Goal: Task Accomplishment & Management: Manage account settings

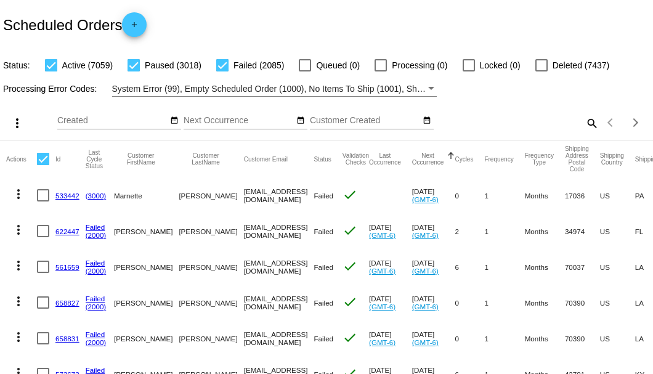
click at [584, 132] on mat-icon "search" at bounding box center [591, 122] width 15 height 19
click at [584, 126] on input "Search" at bounding box center [517, 121] width 163 height 10
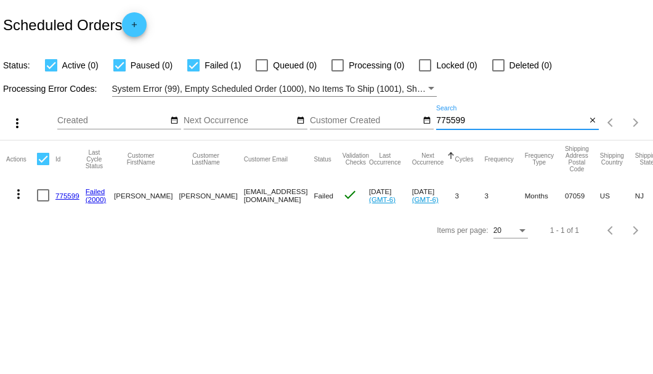
type input "775599"
drag, startPoint x: 193, startPoint y: 196, endPoint x: 269, endPoint y: 196, distance: 75.1
click at [269, 196] on mat-cell "[EMAIL_ADDRESS][DOMAIN_NAME]" at bounding box center [279, 195] width 70 height 36
copy mat-cell "[EMAIL_ADDRESS][DOMAIN_NAME]"
click at [68, 196] on link "775599" at bounding box center [67, 196] width 24 height 8
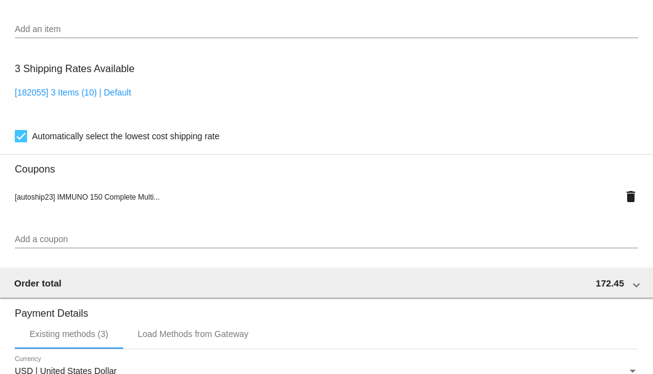
scroll to position [1223, 0]
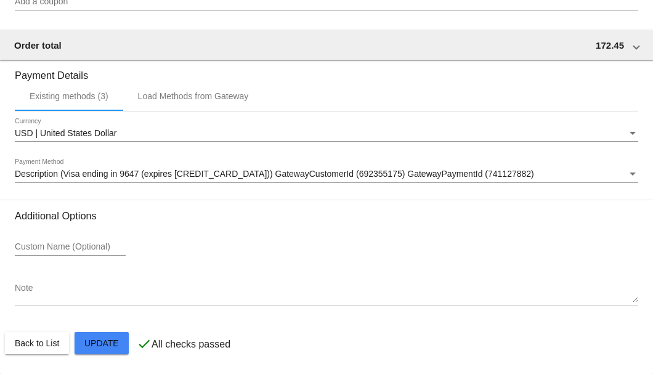
click at [187, 176] on span "Description (Visa ending in 9647 (expires [CREDIT_CARD_DATA])) GatewayCustomerI…" at bounding box center [274, 174] width 519 height 10
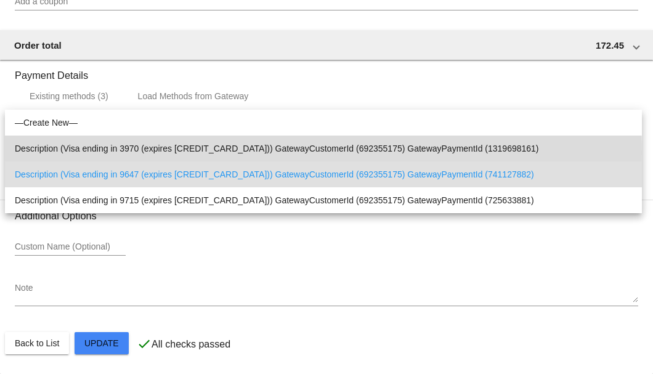
click at [174, 152] on span "Description (Visa ending in 3970 (expires [CREDIT_CARD_DATA])) GatewayCustomerI…" at bounding box center [323, 148] width 617 height 26
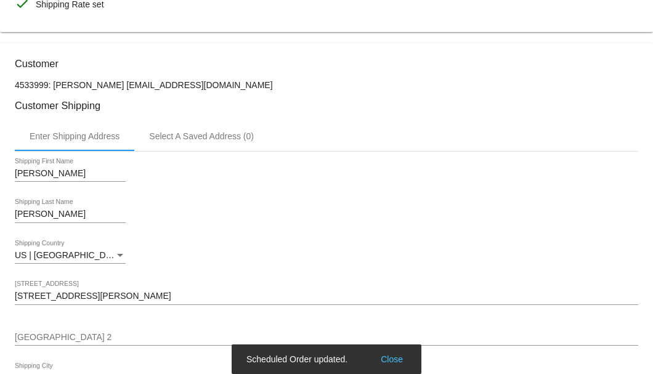
scroll to position [115, 0]
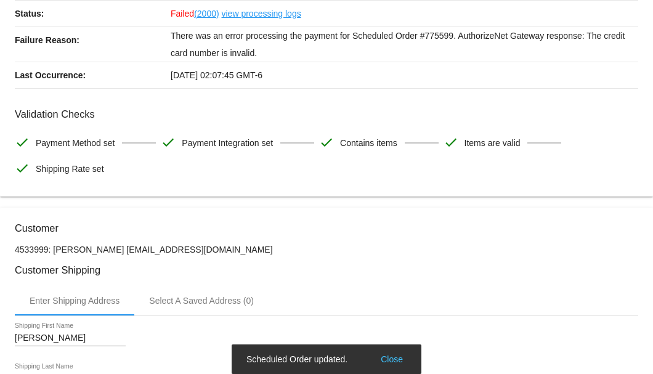
drag, startPoint x: 200, startPoint y: 249, endPoint x: 115, endPoint y: 250, distance: 85.0
click at [115, 250] on p "4533999: [PERSON_NAME] [EMAIL_ADDRESS][DOMAIN_NAME]" at bounding box center [326, 250] width 623 height 10
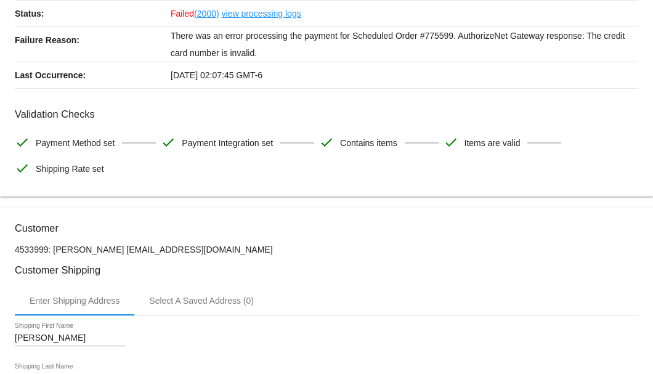
copy p "[EMAIL_ADDRESS][DOMAIN_NAME]"
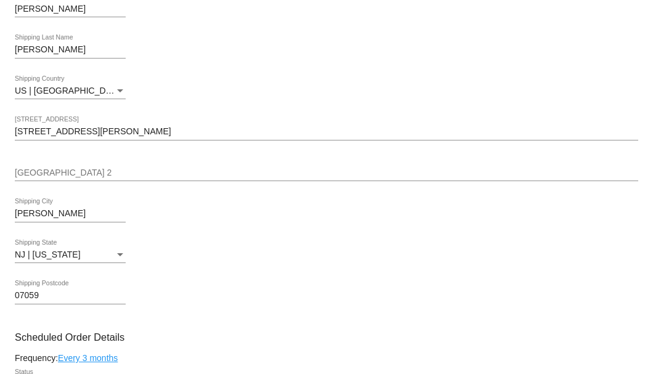
scroll to position [607, 0]
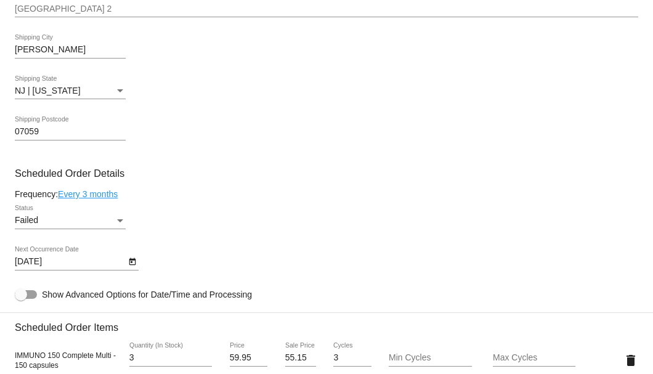
click at [135, 262] on icon "Open calendar" at bounding box center [132, 261] width 7 height 7
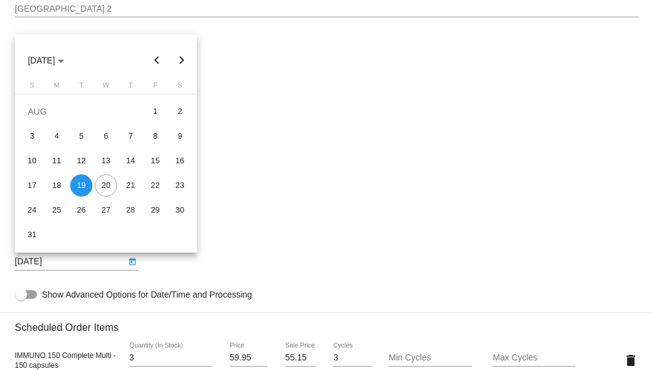
click at [230, 233] on div at bounding box center [326, 187] width 653 height 374
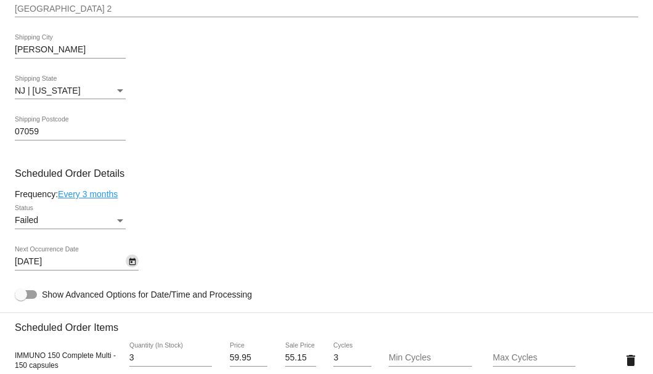
click at [131, 256] on icon "Open calendar" at bounding box center [132, 261] width 9 height 15
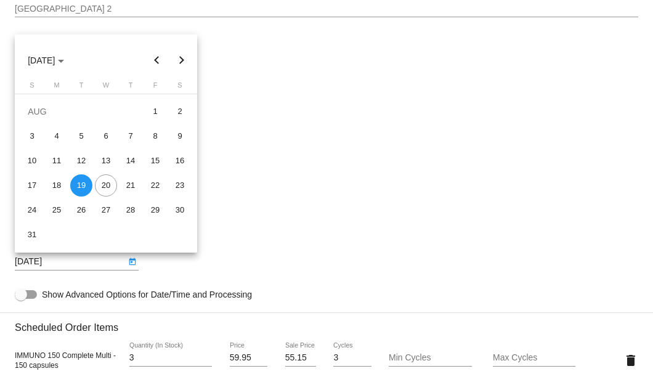
click at [233, 248] on div at bounding box center [326, 187] width 653 height 374
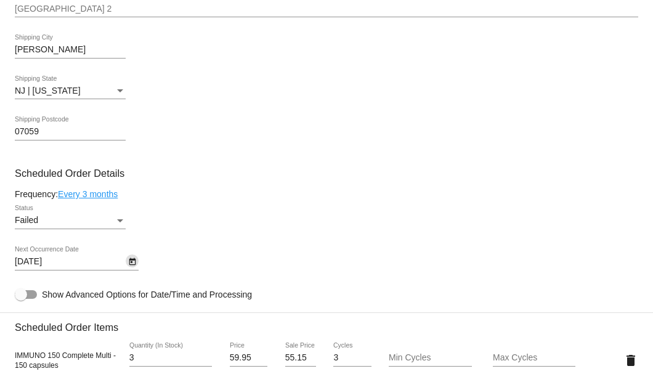
click at [133, 265] on icon "Open calendar" at bounding box center [132, 261] width 9 height 15
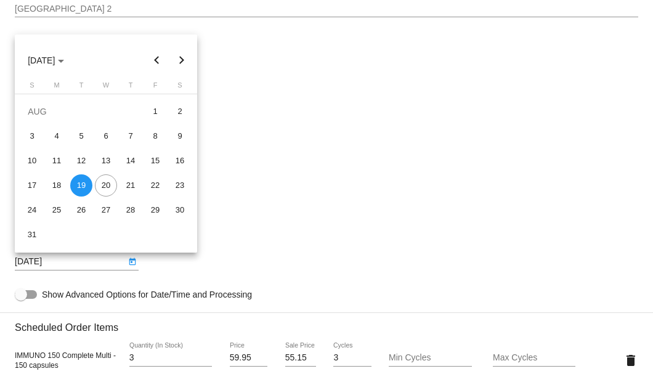
click at [224, 242] on div at bounding box center [326, 187] width 653 height 374
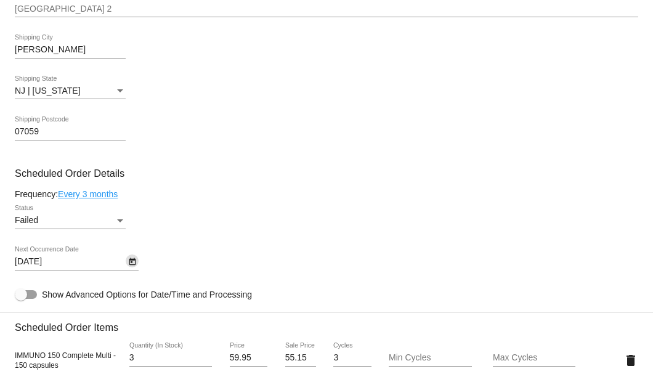
scroll to position [567, 0]
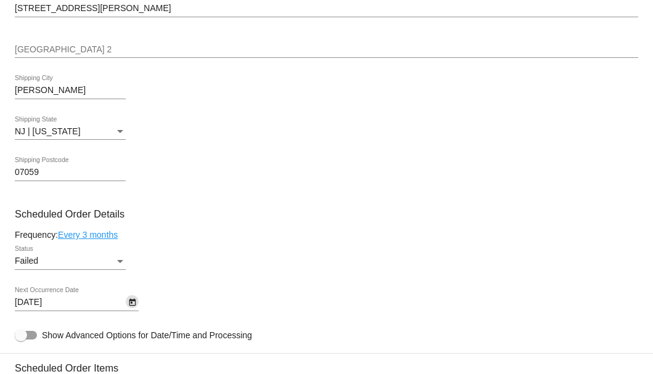
click at [130, 303] on icon "Open calendar" at bounding box center [132, 302] width 9 height 15
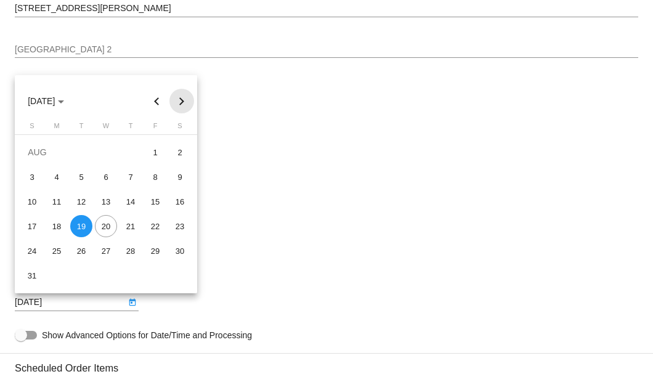
click at [182, 104] on button "Next month" at bounding box center [181, 101] width 25 height 25
click at [106, 227] on div "19" at bounding box center [106, 226] width 22 height 22
type input "[DATE]"
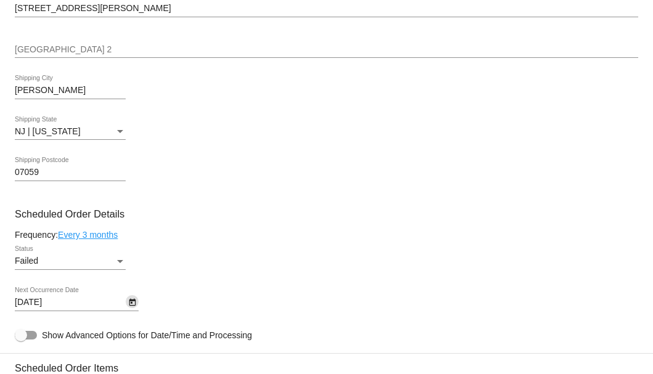
click at [121, 263] on div "Status" at bounding box center [120, 261] width 11 height 10
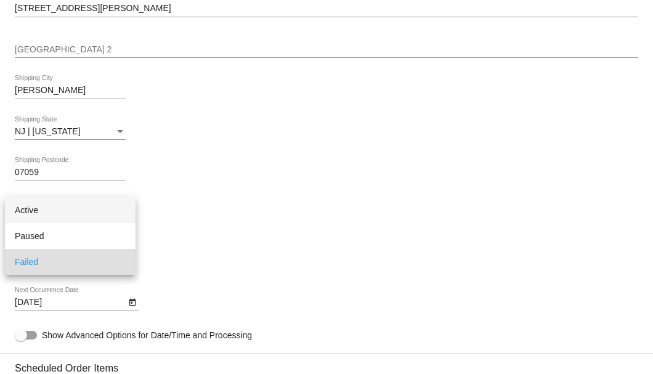
click at [113, 221] on span "Active" at bounding box center [70, 210] width 111 height 26
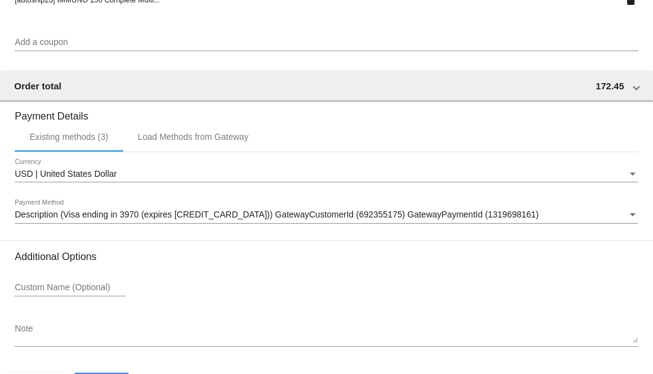
scroll to position [1223, 0]
